Goal: Transaction & Acquisition: Book appointment/travel/reservation

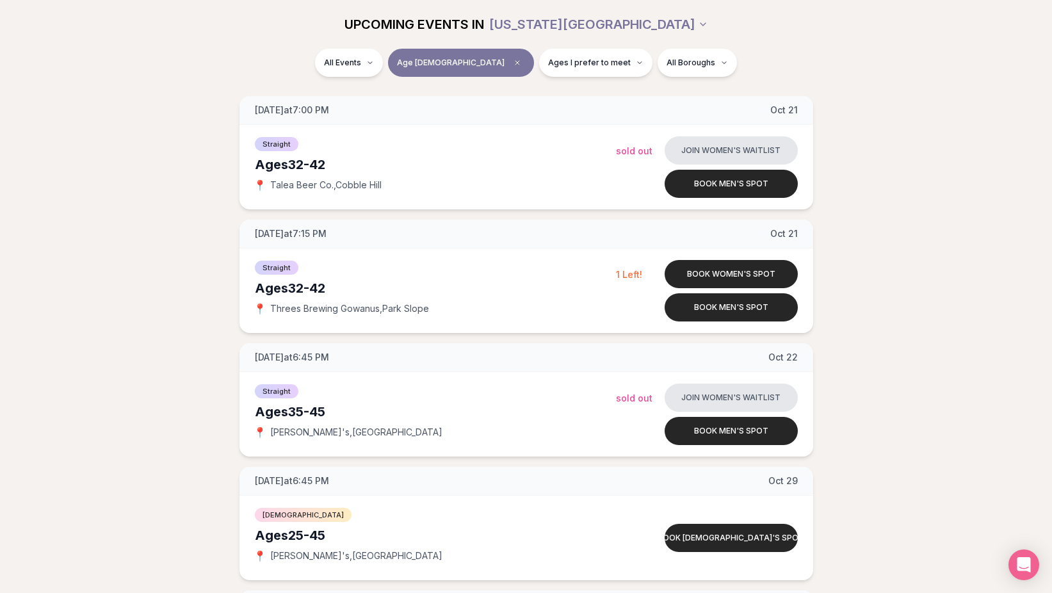
click at [187, 139] on div "[DATE] at 7:00 PM [DATE] Ages [DEMOGRAPHIC_DATA] Straight 📍 Talea Beer Co. , Co…" at bounding box center [525, 152] width 1011 height 1101
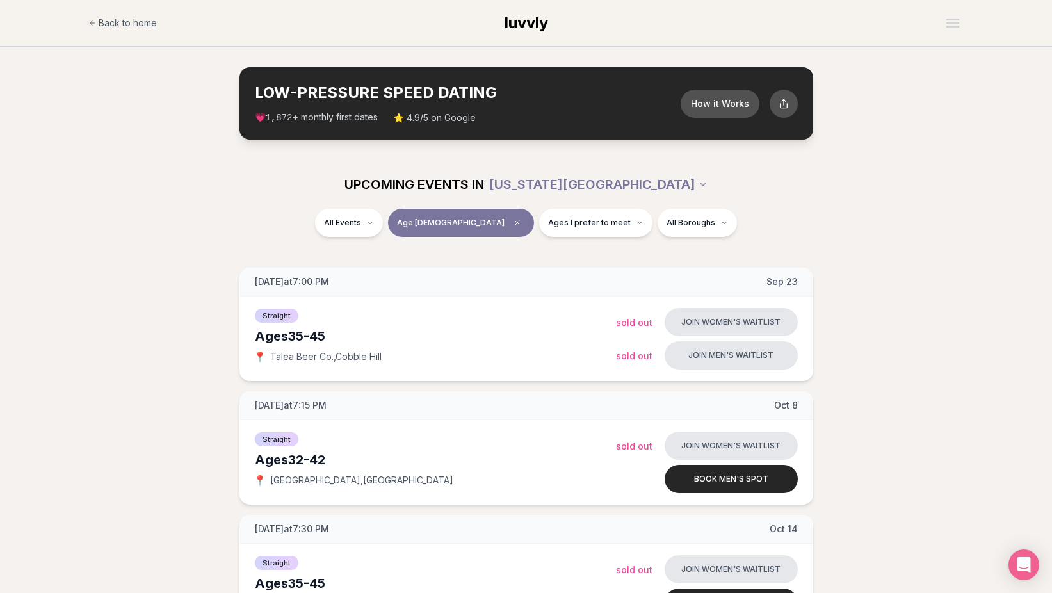
click at [143, 135] on section "LOW-PRESSURE SPEED DATING How it Works 💗 1,872 + monthly first dates ⭐ 4.9/5 on…" at bounding box center [526, 103] width 1052 height 113
click at [513, 222] on icon "Clear age" at bounding box center [517, 223] width 8 height 8
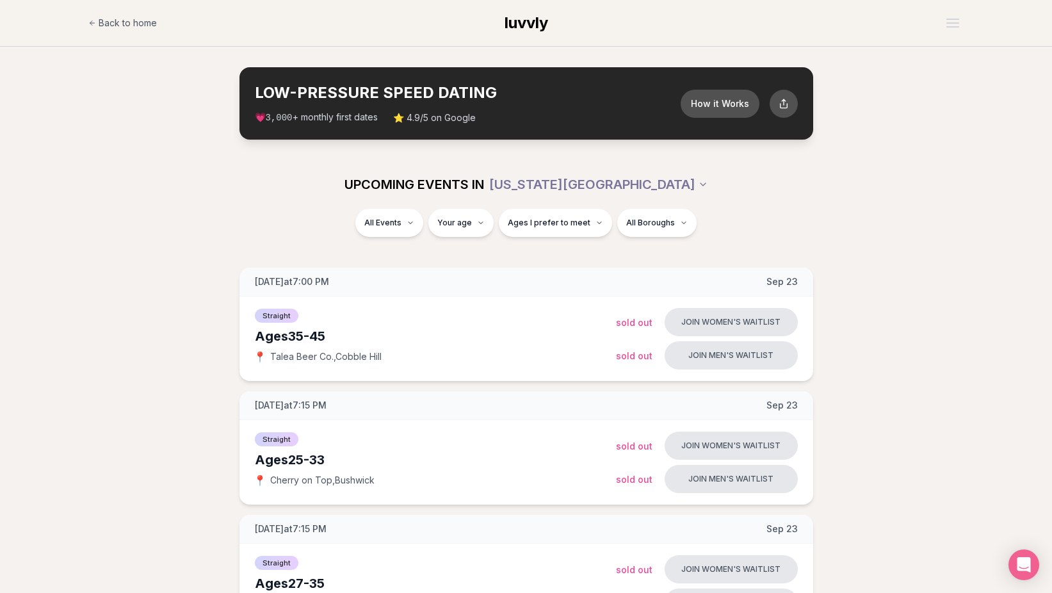
click at [209, 185] on div "UPCOMING EVENTS IN NEW YORK CITY" at bounding box center [526, 184] width 717 height 28
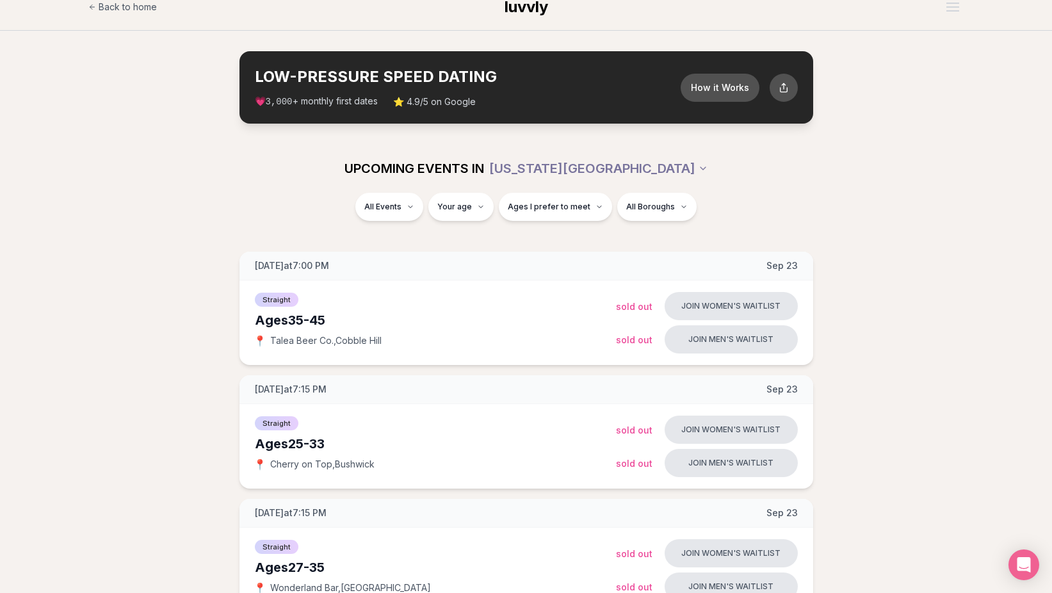
scroll to position [26, 0]
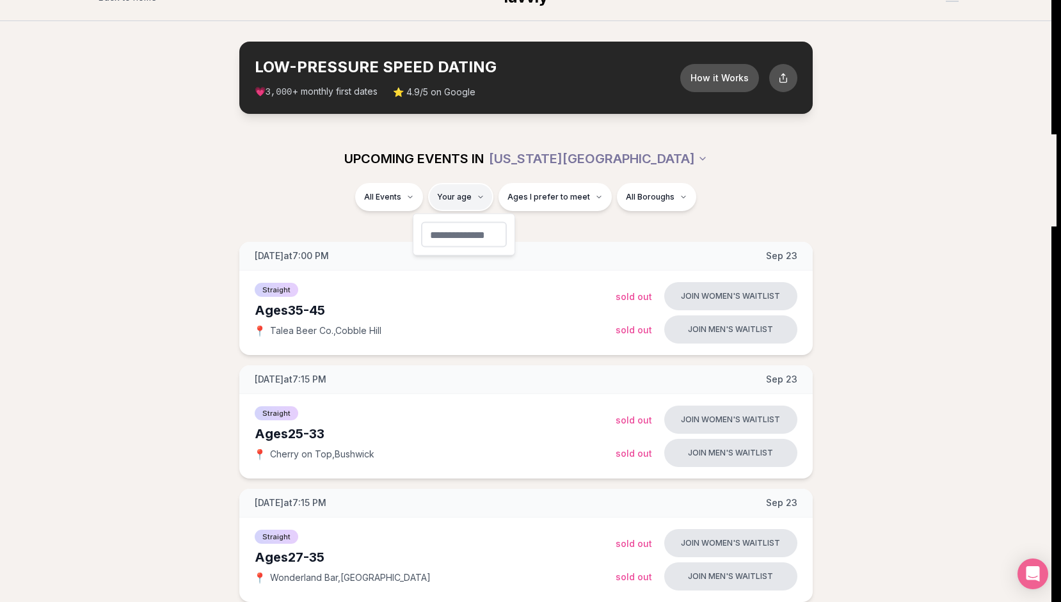
type input "**"
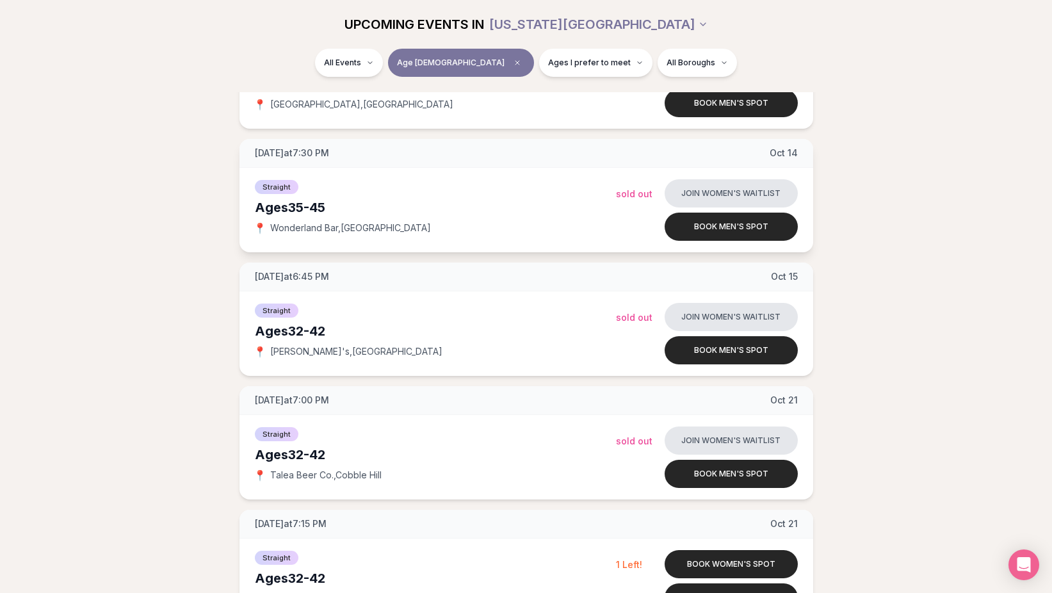
scroll to position [410, 0]
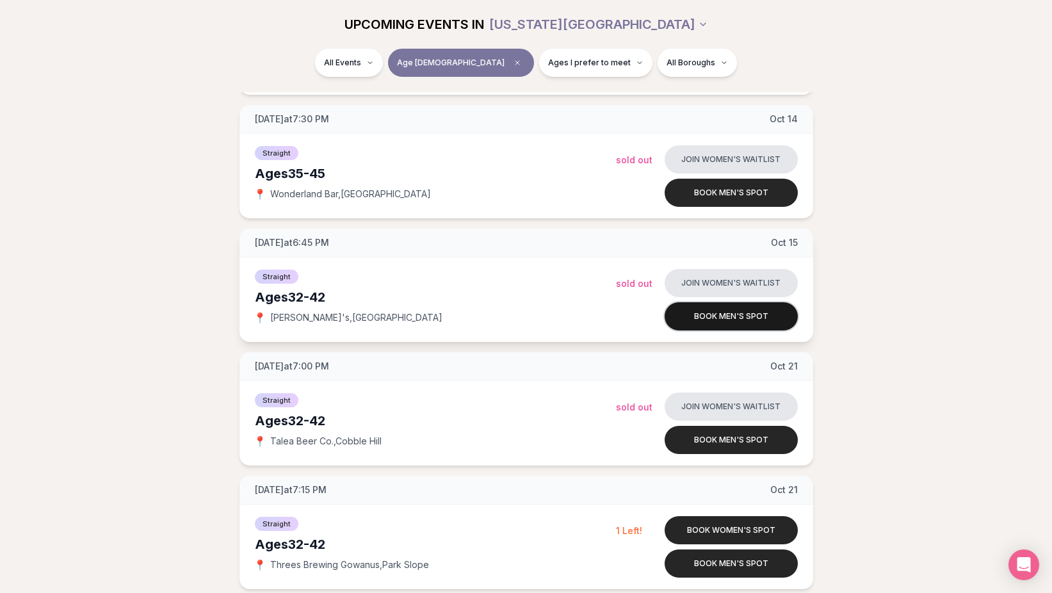
click at [710, 317] on button "Book men's spot" at bounding box center [730, 316] width 133 height 28
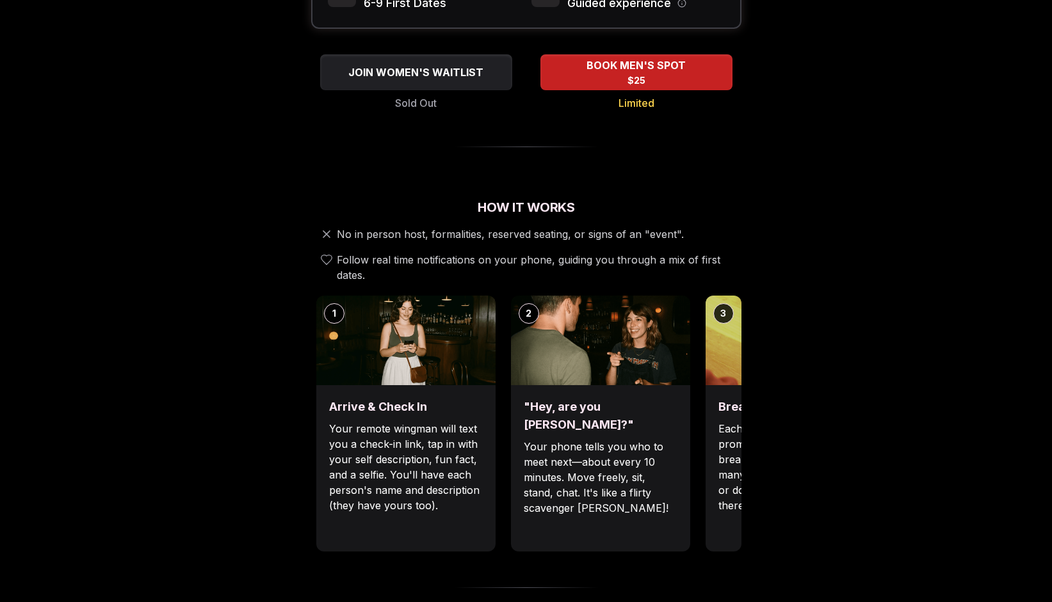
scroll to position [333, 0]
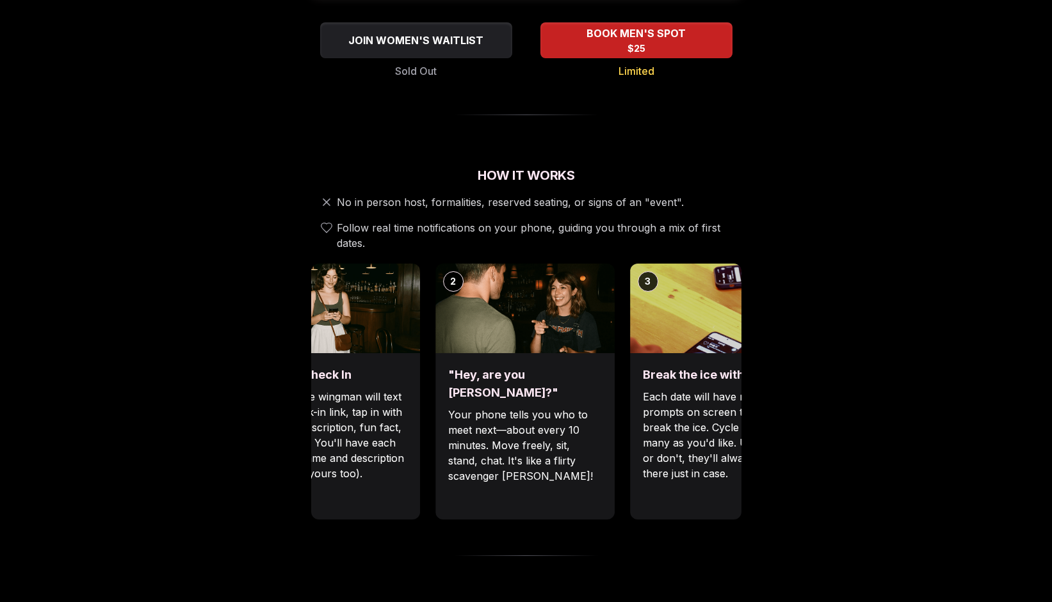
click at [543, 435] on p "Your phone tells you who to meet next—about every 10 minutes. Move freely, sit,…" at bounding box center [525, 445] width 154 height 77
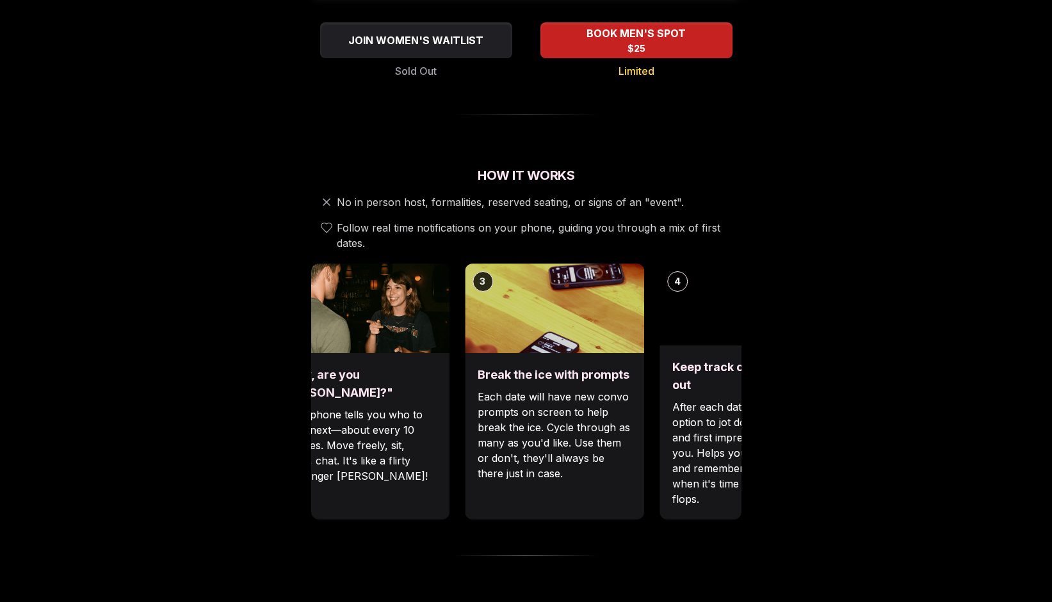
click at [544, 434] on p "Each date will have new convo prompts on screen to help break the ice. Cycle th…" at bounding box center [554, 435] width 154 height 92
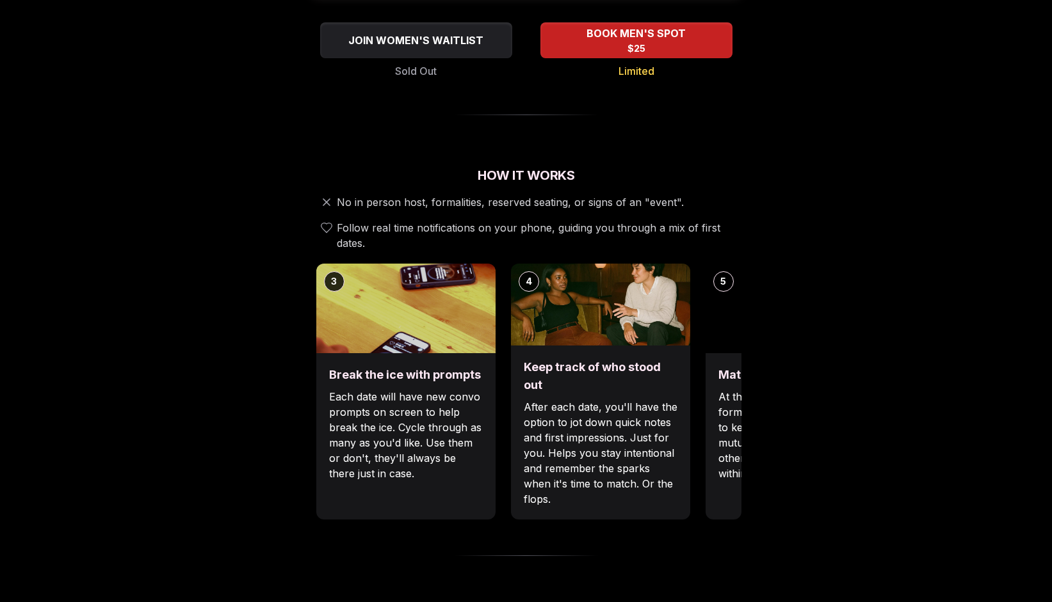
click at [524, 428] on p "After each date, you'll have the option to jot down quick notes and first impre…" at bounding box center [601, 453] width 154 height 108
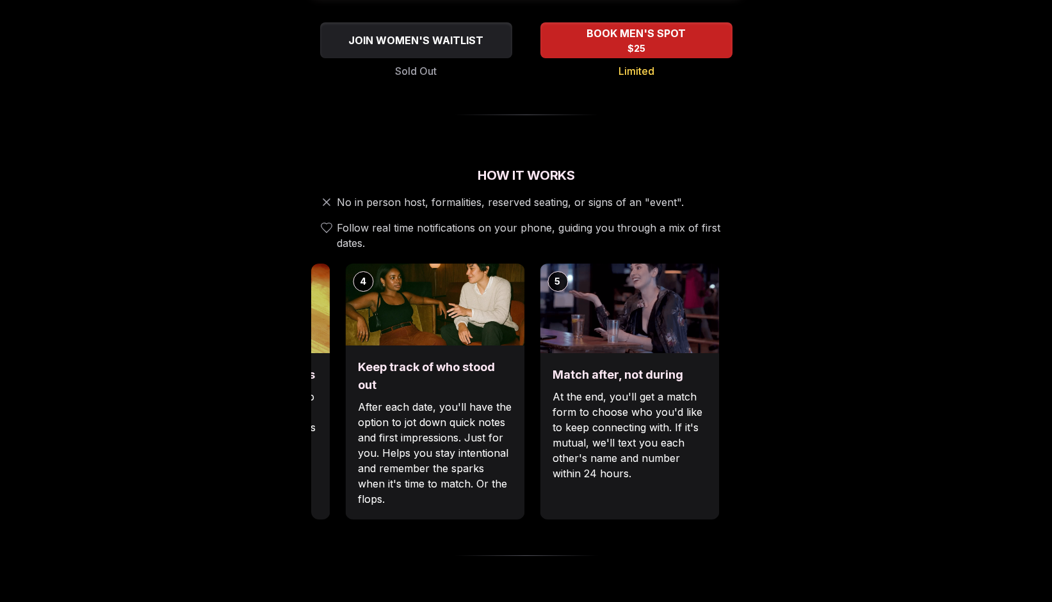
click at [445, 430] on div "Keep track of who stood out After each date, you'll have the option to jot down…" at bounding box center [434, 433] width 179 height 174
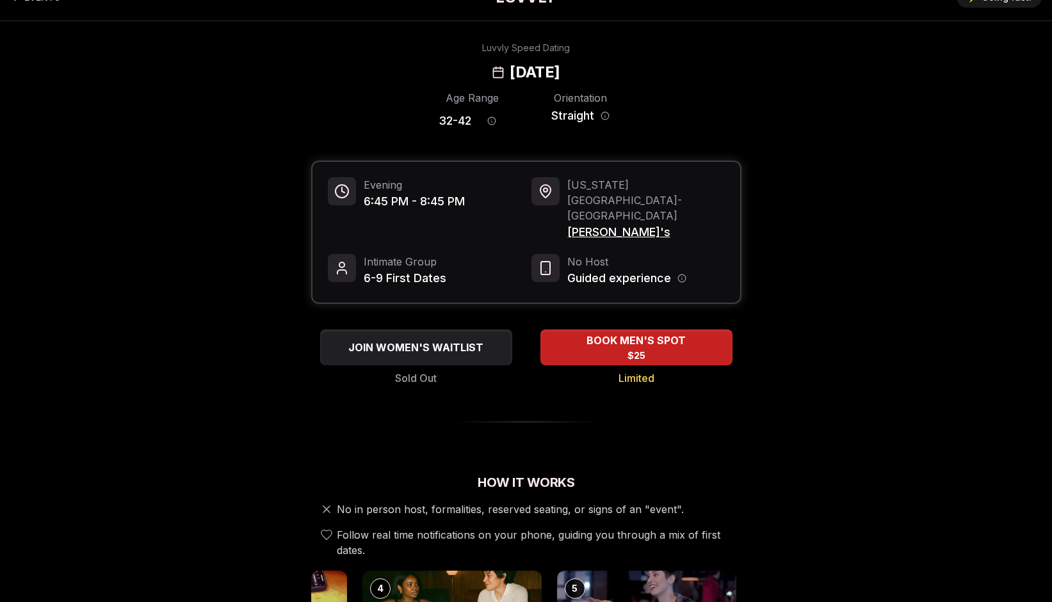
scroll to position [0, 0]
